Goal: Task Accomplishment & Management: Understand process/instructions

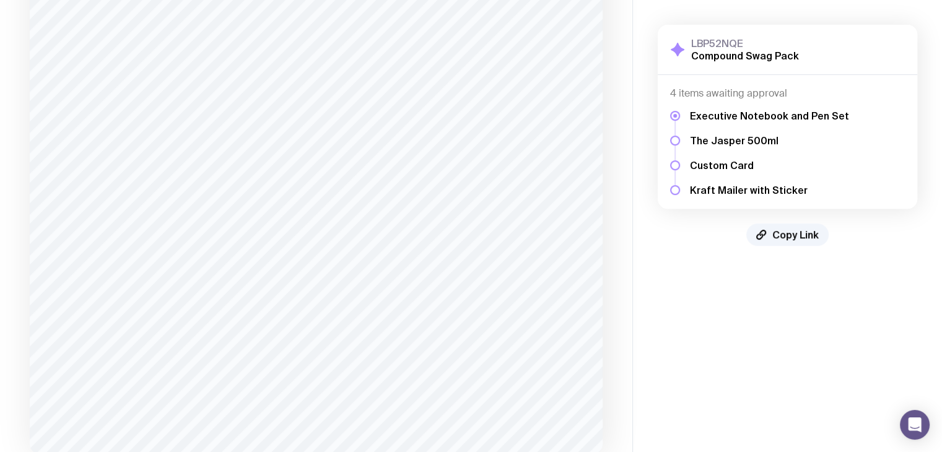
scroll to position [543, 0]
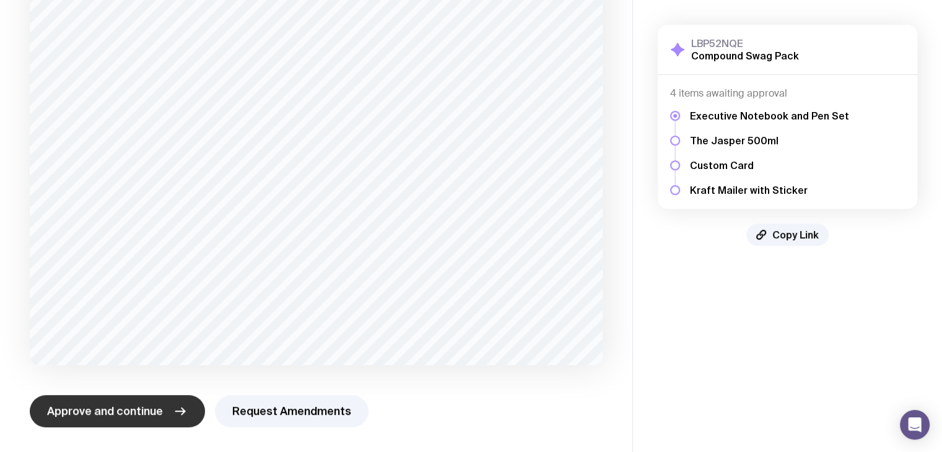
click at [184, 418] on button "Approve and continue" at bounding box center [117, 411] width 175 height 32
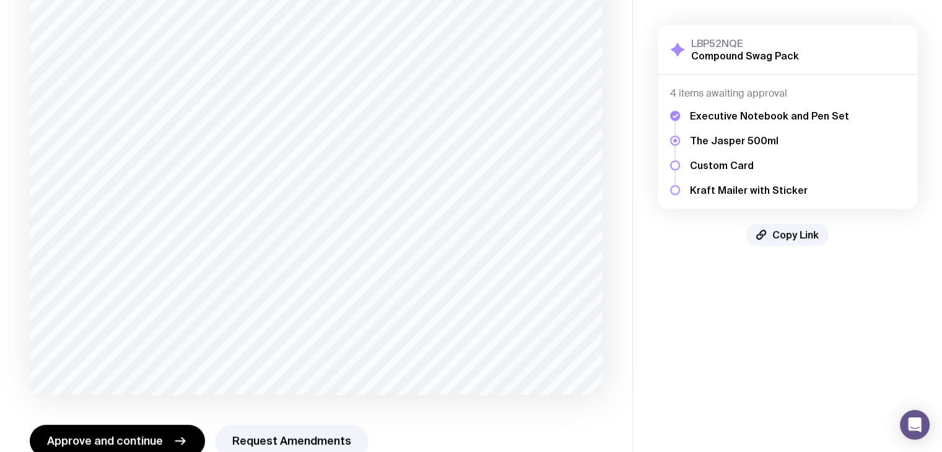
scroll to position [530, 0]
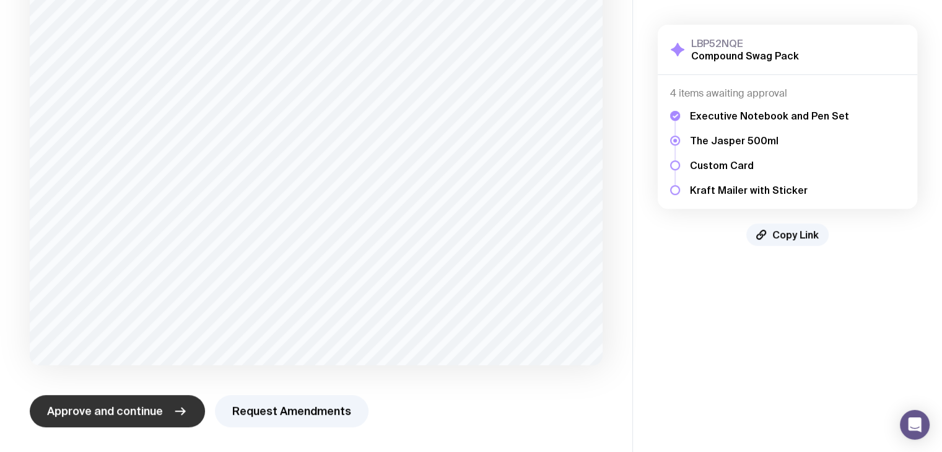
click at [194, 422] on button "Approve and continue" at bounding box center [117, 411] width 175 height 32
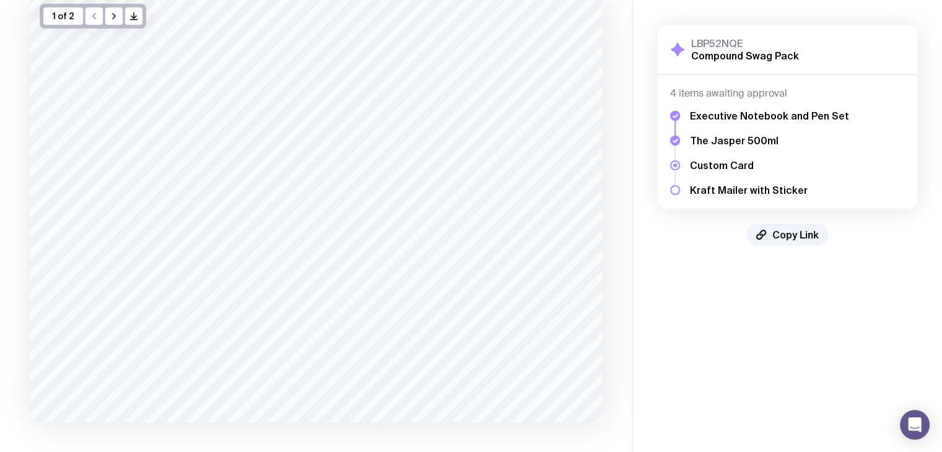
scroll to position [149, 0]
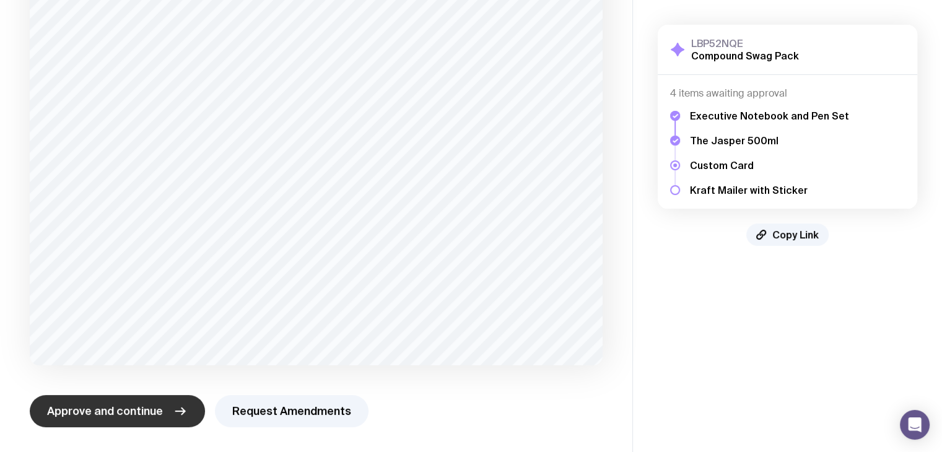
click at [175, 415] on icon "button" at bounding box center [180, 411] width 15 height 15
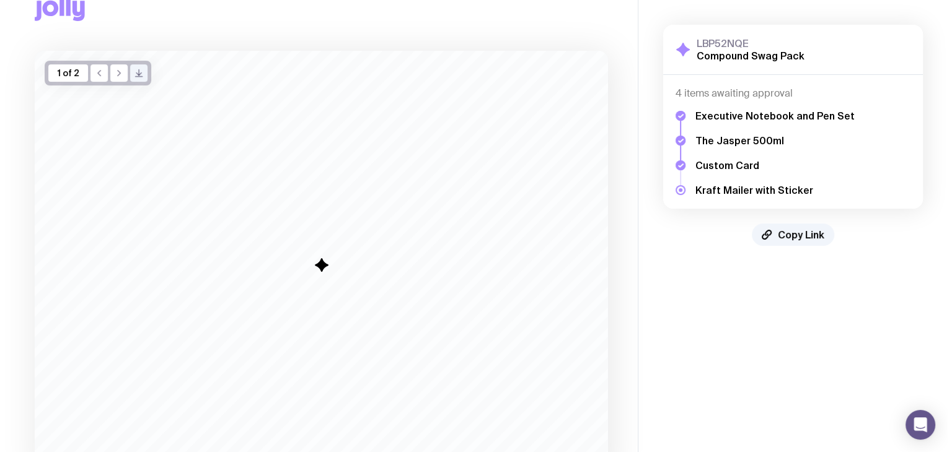
scroll to position [0, 0]
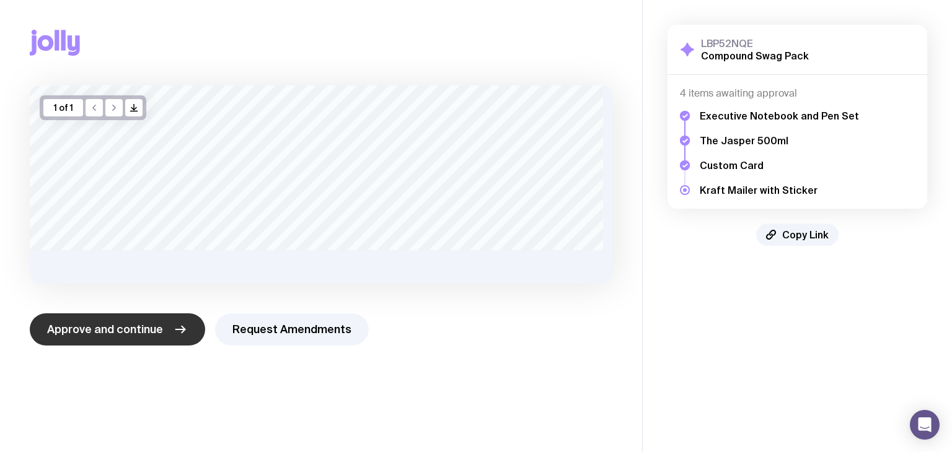
click at [184, 328] on button "Approve and continue" at bounding box center [117, 330] width 175 height 32
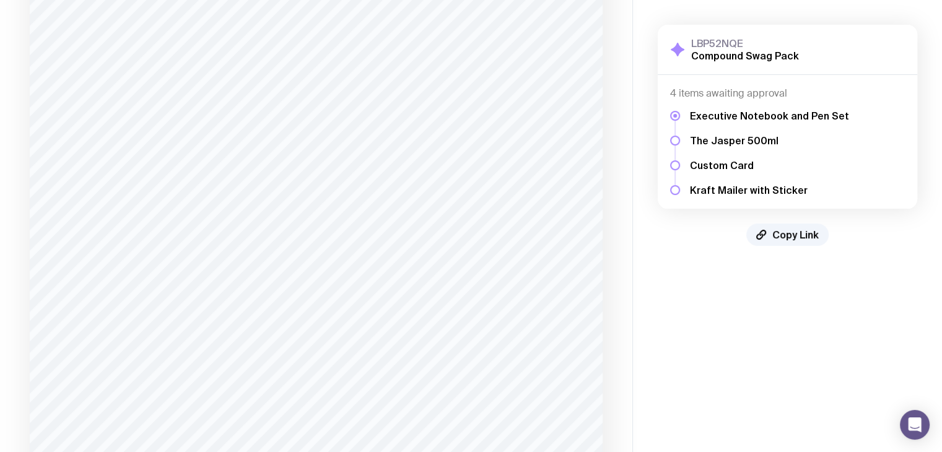
scroll to position [172, 0]
